Goal: Check status: Check status

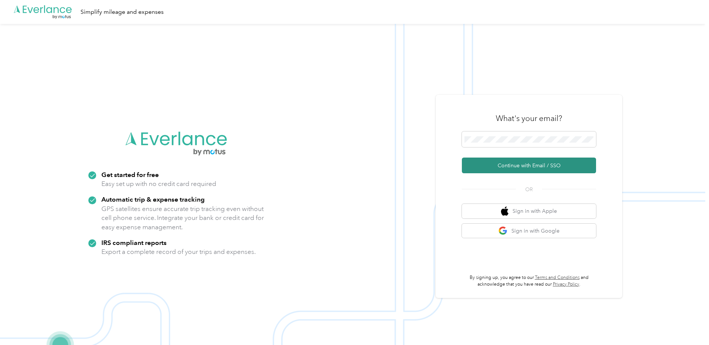
click at [533, 165] on button "Continue with Email / SSO" at bounding box center [529, 165] width 134 height 16
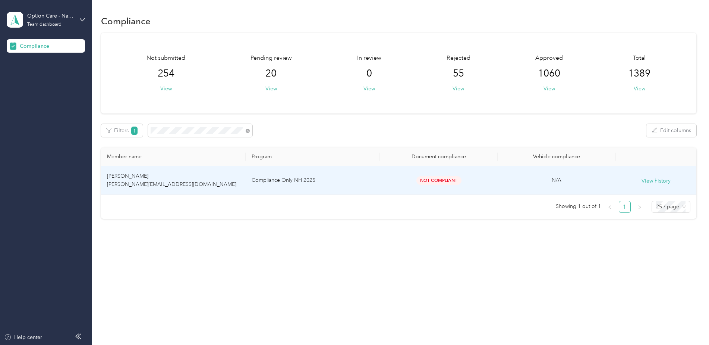
click at [214, 190] on td "[PERSON_NAME] [PERSON_NAME][EMAIL_ADDRESS][DOMAIN_NAME]" at bounding box center [173, 180] width 145 height 29
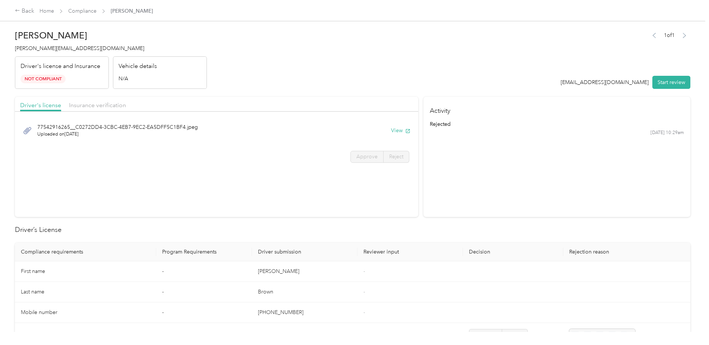
click at [90, 109] on div "Insurance verification" at bounding box center [97, 105] width 57 height 9
click at [395, 130] on button "View" at bounding box center [400, 130] width 19 height 8
click at [38, 105] on span "Driver's license" at bounding box center [40, 104] width 41 height 7
click at [87, 105] on span "Insurance verification" at bounding box center [97, 104] width 57 height 7
click at [395, 129] on button "View" at bounding box center [400, 130] width 19 height 8
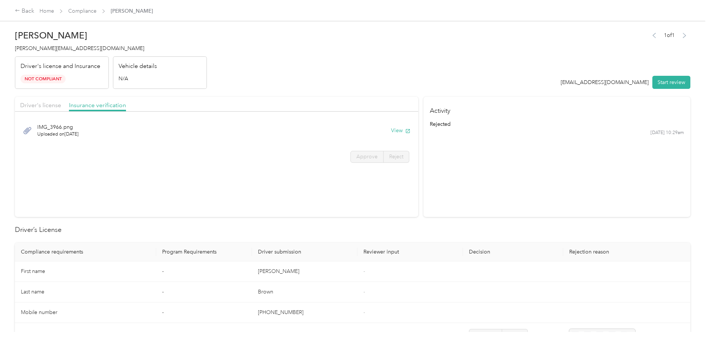
click at [30, 110] on div "Driver's license" at bounding box center [40, 105] width 41 height 9
click at [398, 131] on button "View" at bounding box center [400, 130] width 19 height 8
click at [115, 105] on span "Insurance verification" at bounding box center [97, 104] width 57 height 7
click at [393, 129] on button "View" at bounding box center [400, 130] width 19 height 8
click at [395, 132] on button "View" at bounding box center [400, 130] width 19 height 8
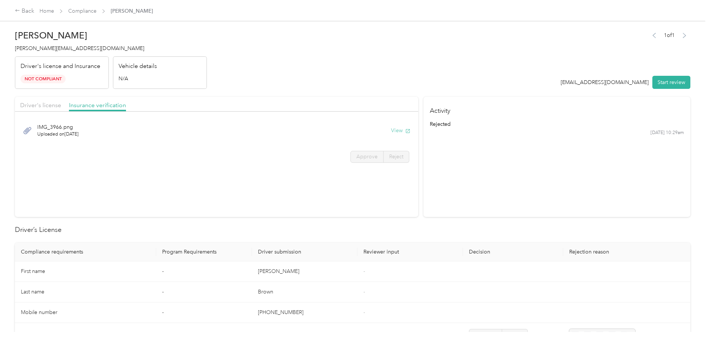
click at [394, 131] on button "View" at bounding box center [400, 130] width 19 height 8
